Goal: Find specific page/section: Find specific page/section

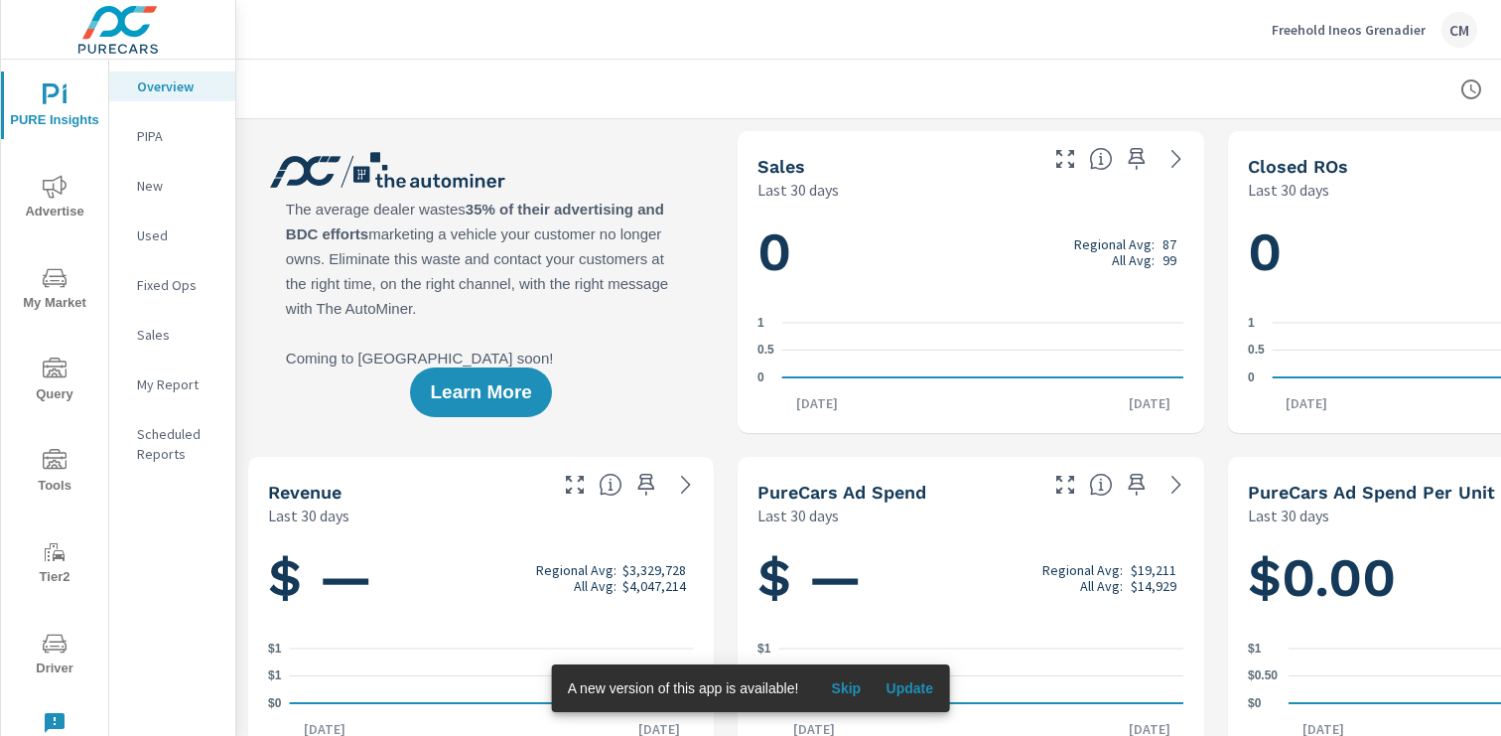
click at [79, 652] on span "Driver" at bounding box center [54, 656] width 95 height 49
